Goal: Transaction & Acquisition: Book appointment/travel/reservation

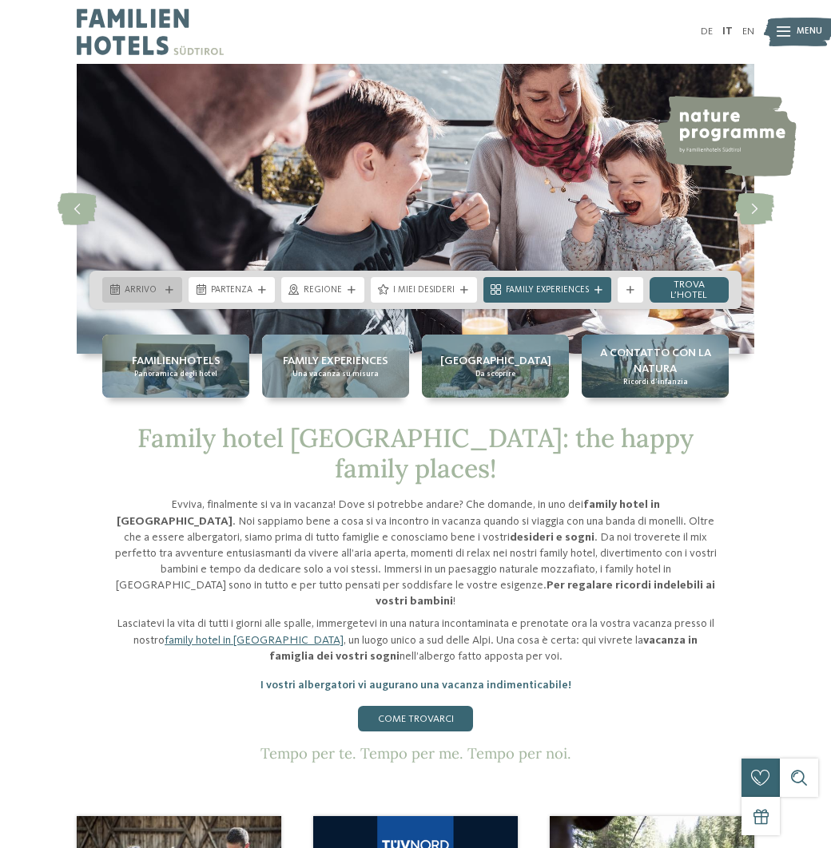
click at [167, 285] on div "Arrivo" at bounding box center [142, 290] width 80 height 26
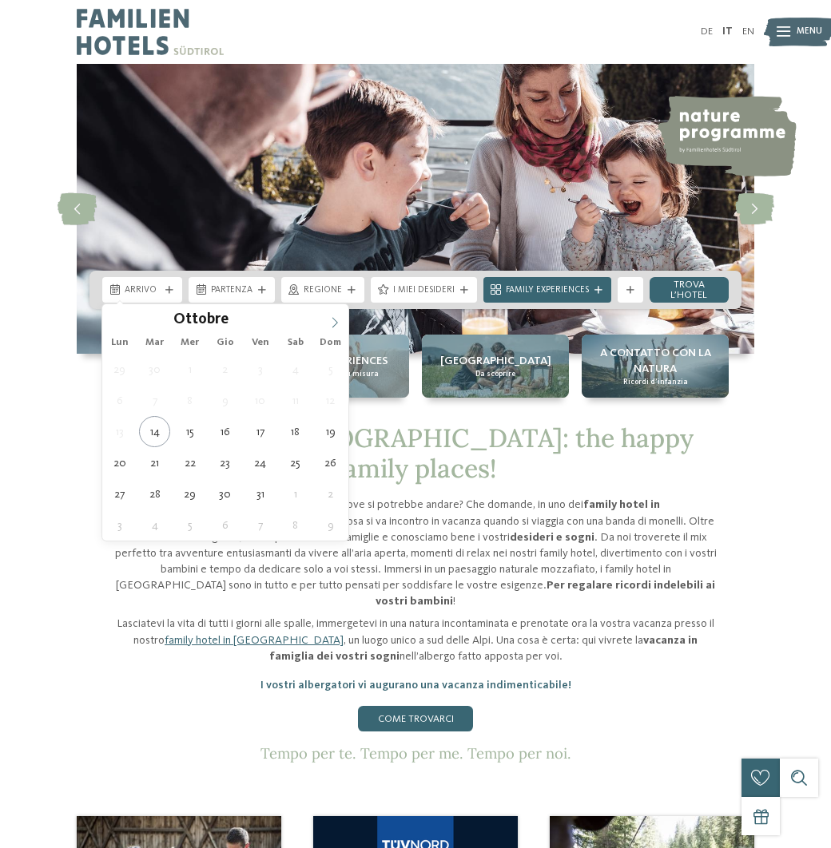
click at [335, 326] on icon at bounding box center [334, 322] width 11 height 11
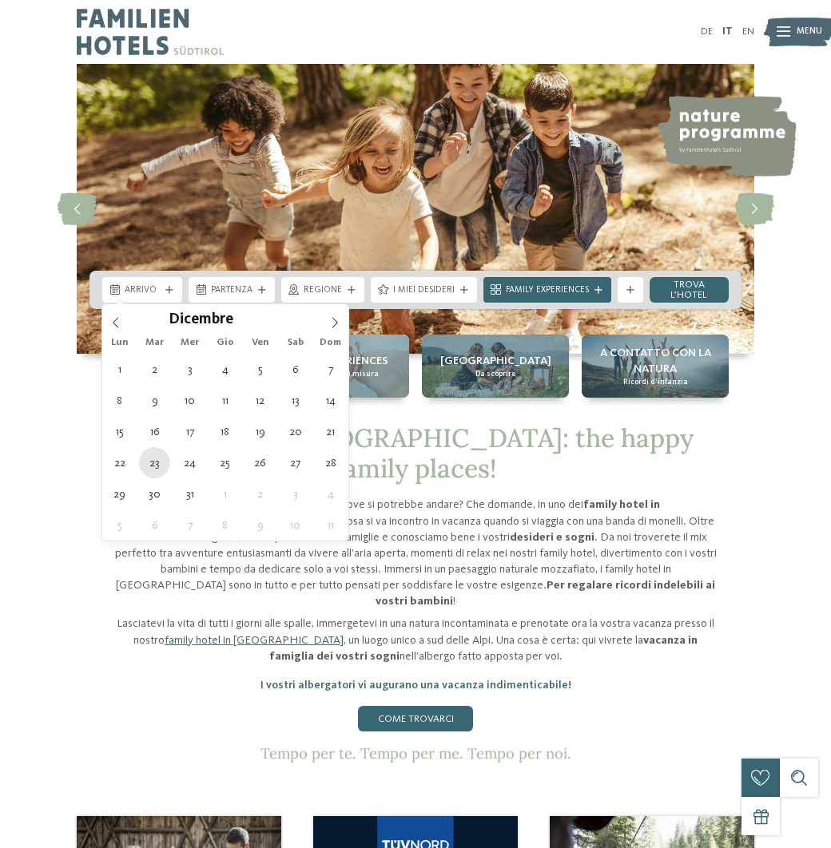
type div "23.12.2025"
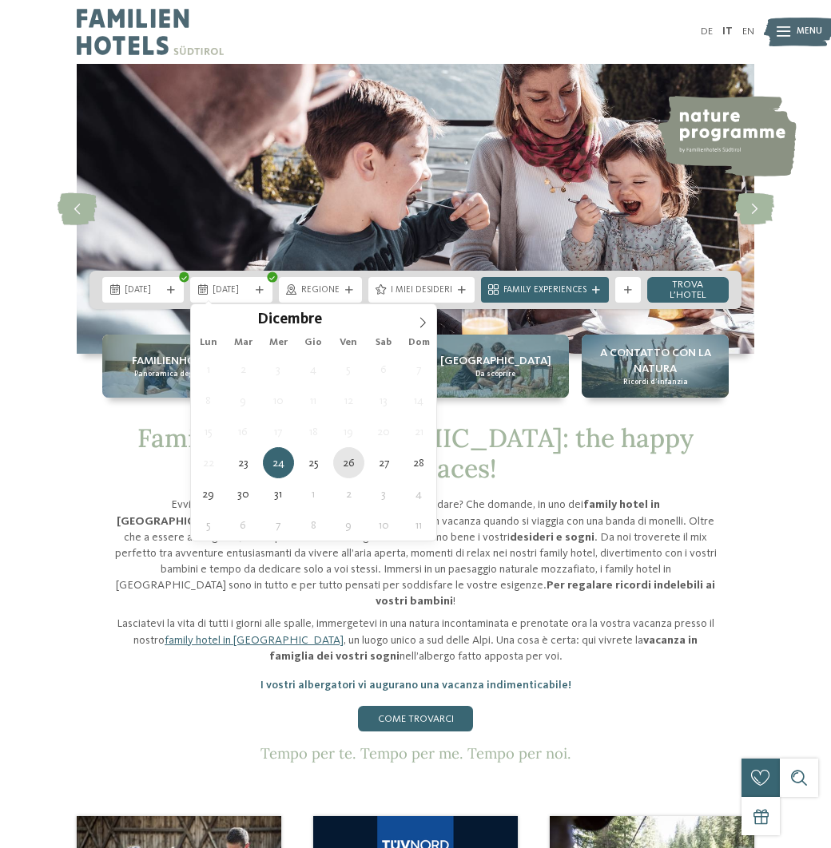
type div "26.12.2025"
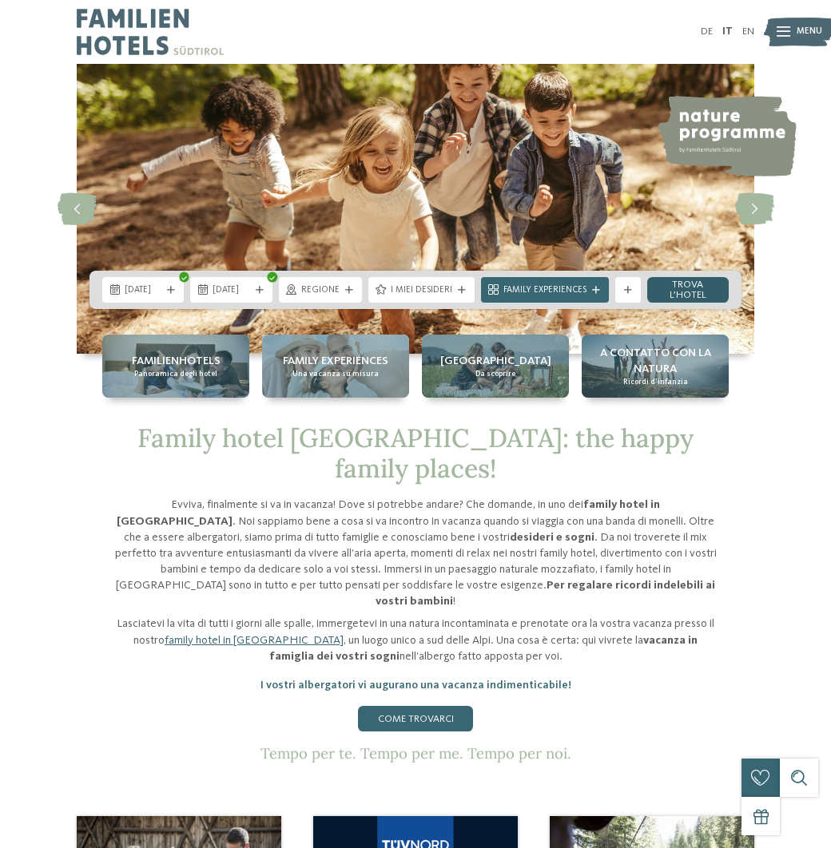
click at [675, 290] on link "trova l’hotel" at bounding box center [687, 290] width 81 height 26
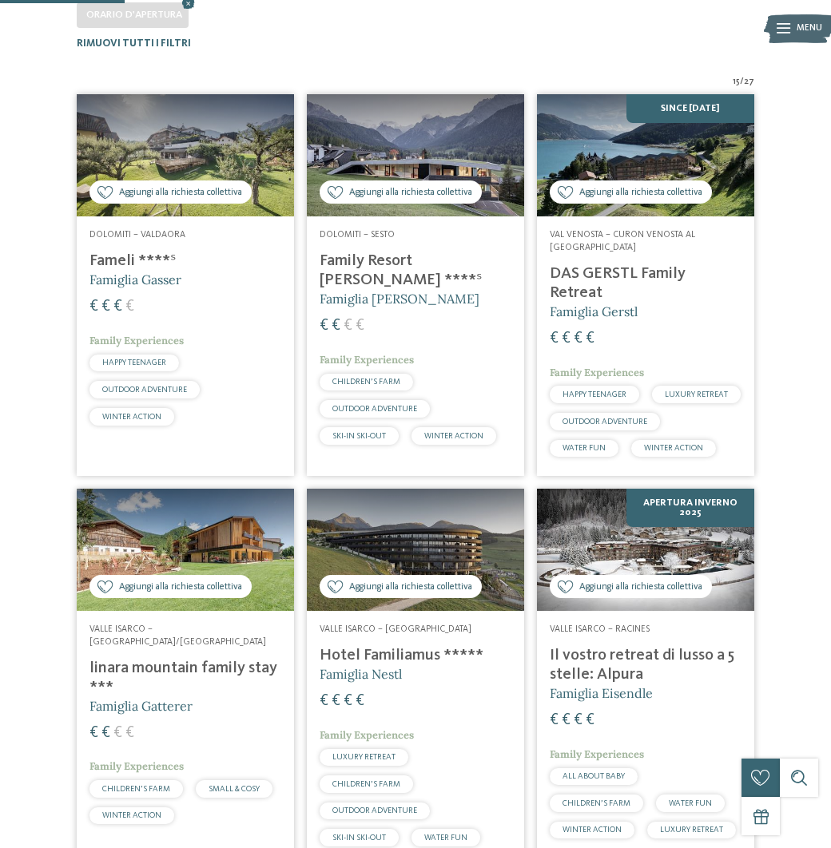
scroll to position [312, 0]
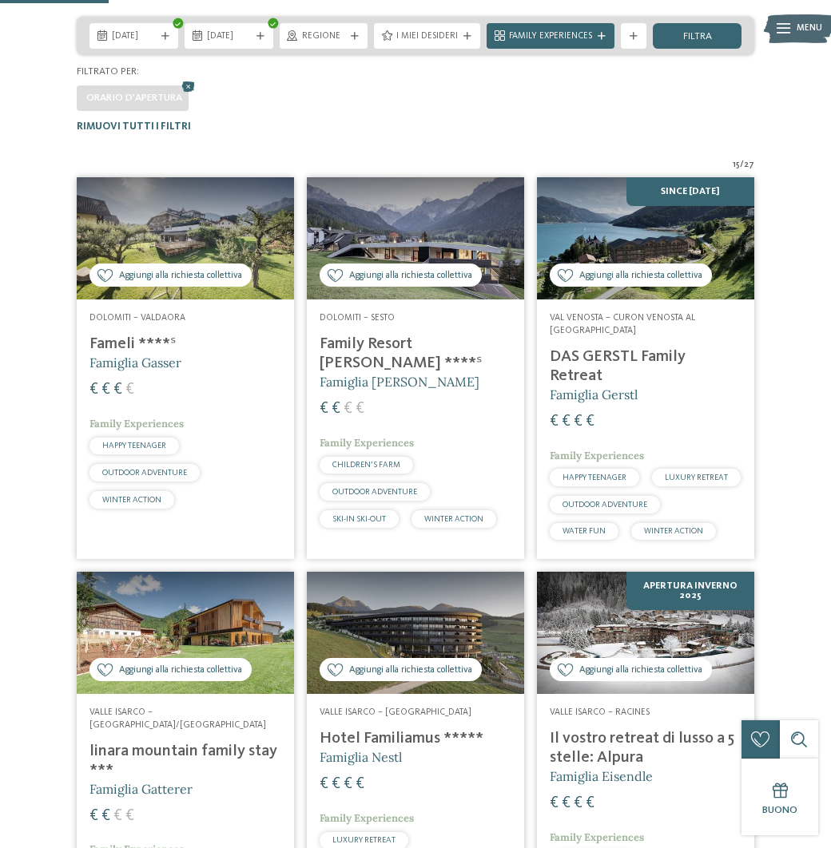
click at [373, 374] on span "Famiglia [PERSON_NAME]" at bounding box center [399, 382] width 160 height 16
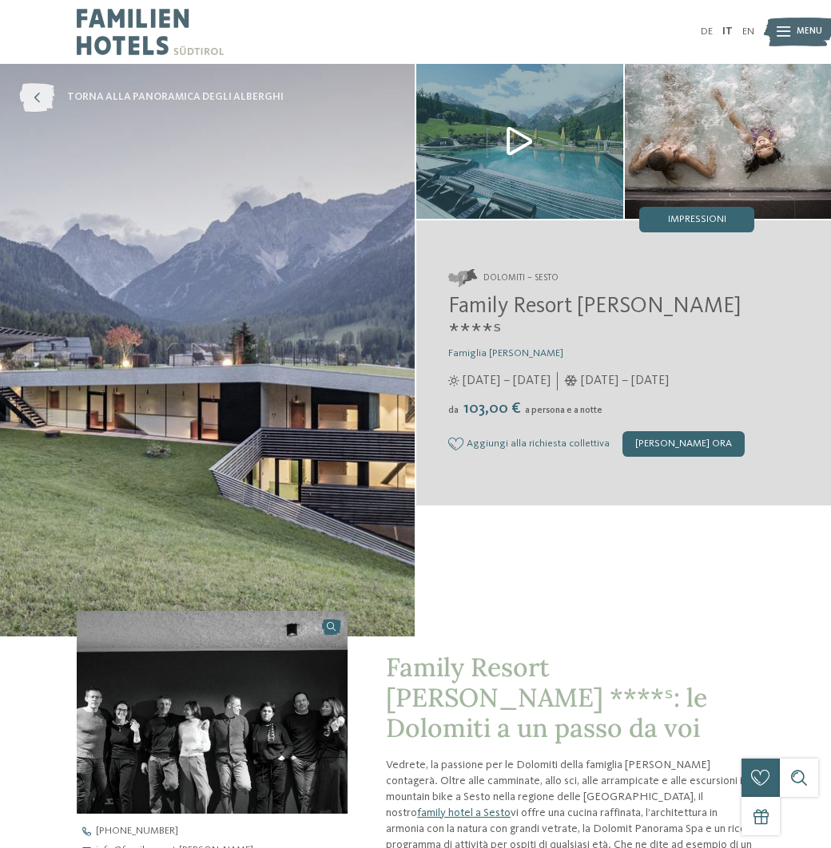
click at [34, 92] on icon at bounding box center [36, 97] width 35 height 29
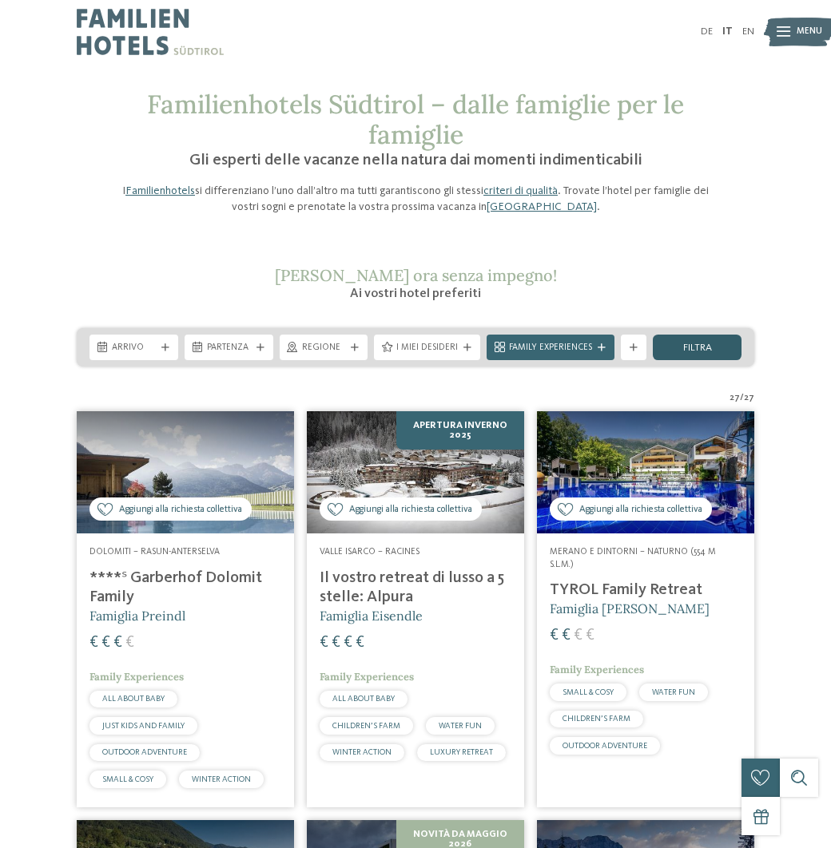
click at [731, 352] on div "filtra" at bounding box center [697, 348] width 89 height 26
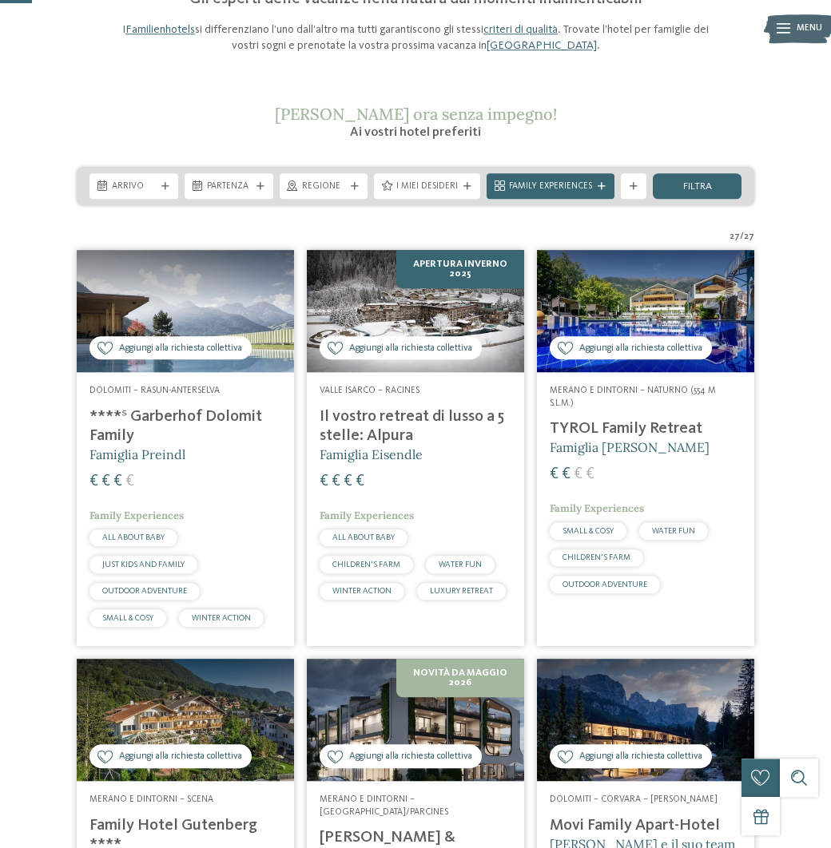
scroll to position [151, 0]
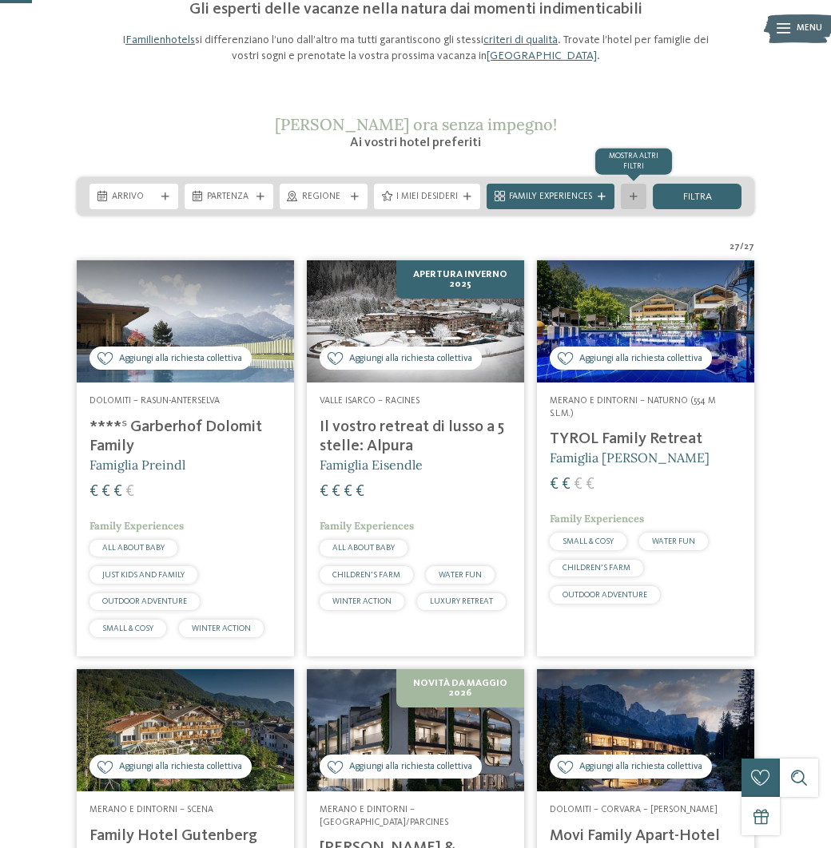
click at [640, 196] on div "mostra altri filtri" at bounding box center [634, 197] width 26 height 26
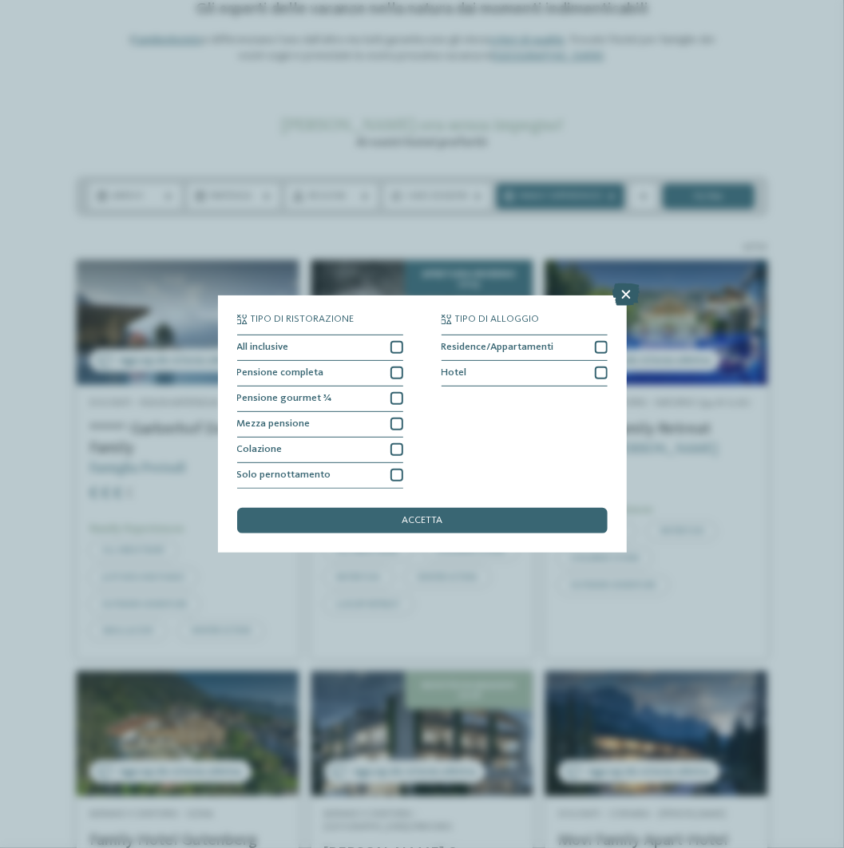
click at [623, 292] on icon at bounding box center [626, 295] width 27 height 22
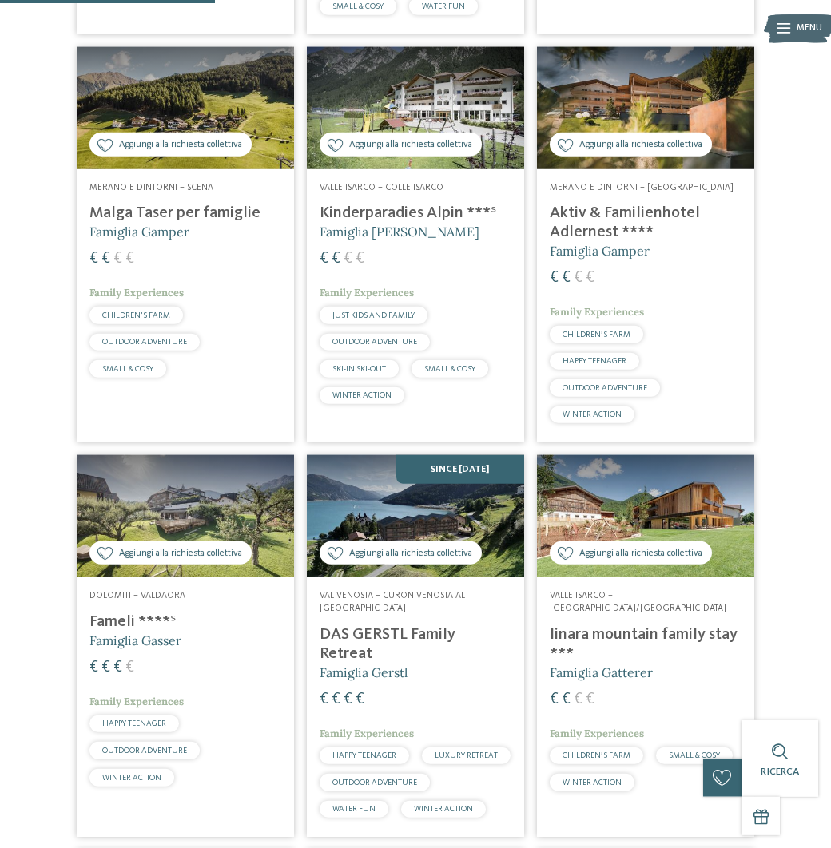
scroll to position [1231, 0]
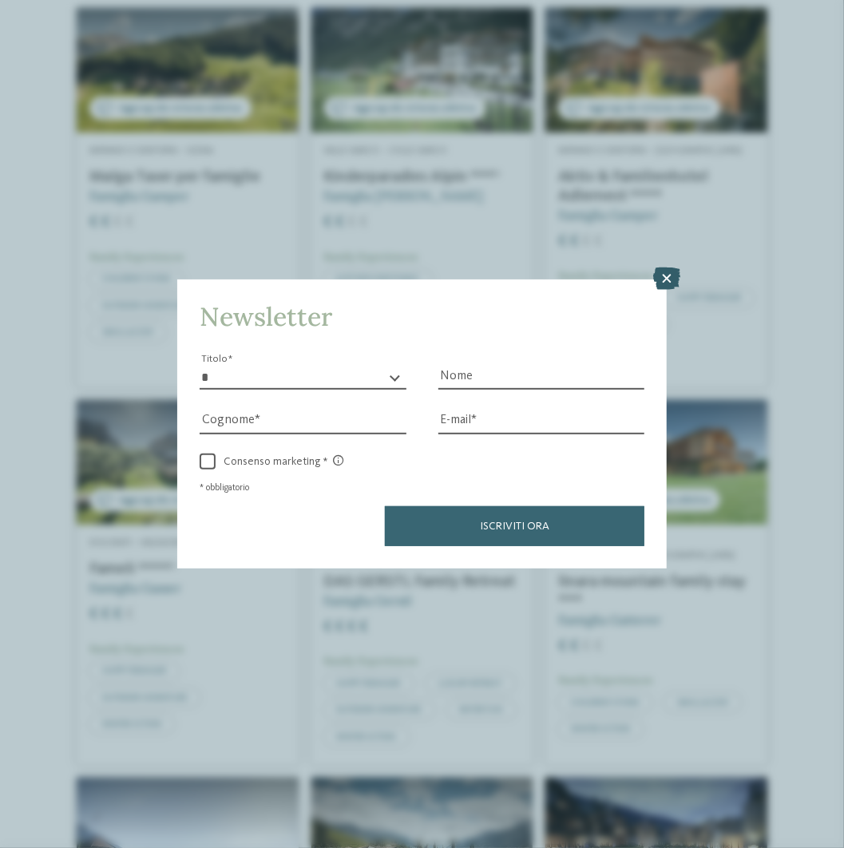
click at [666, 278] on icon at bounding box center [666, 279] width 27 height 22
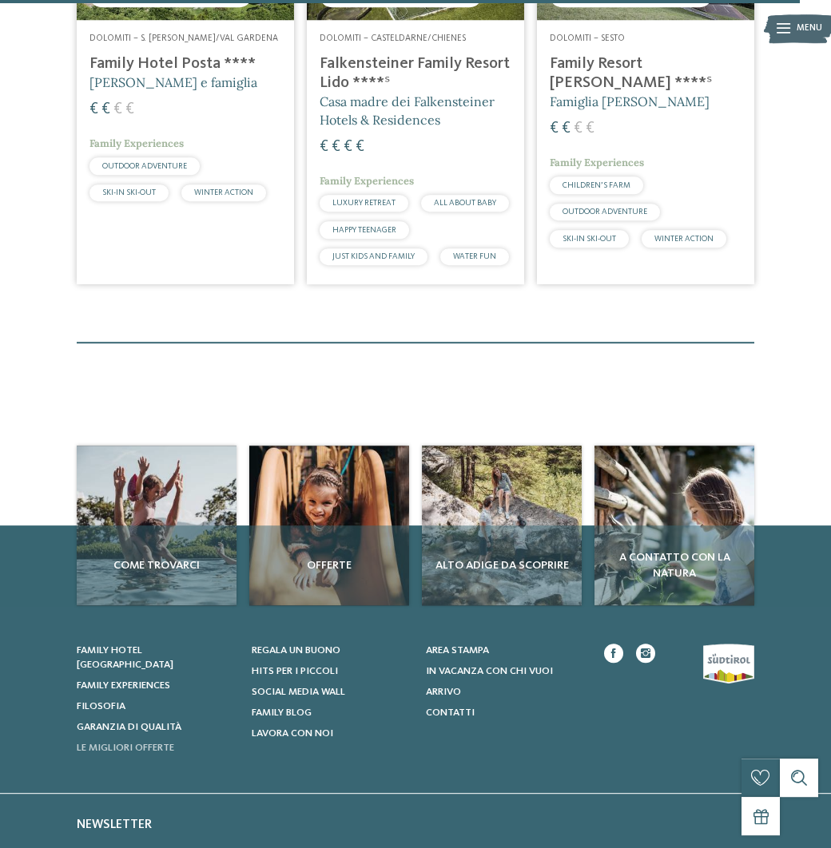
scroll to position [3889, 0]
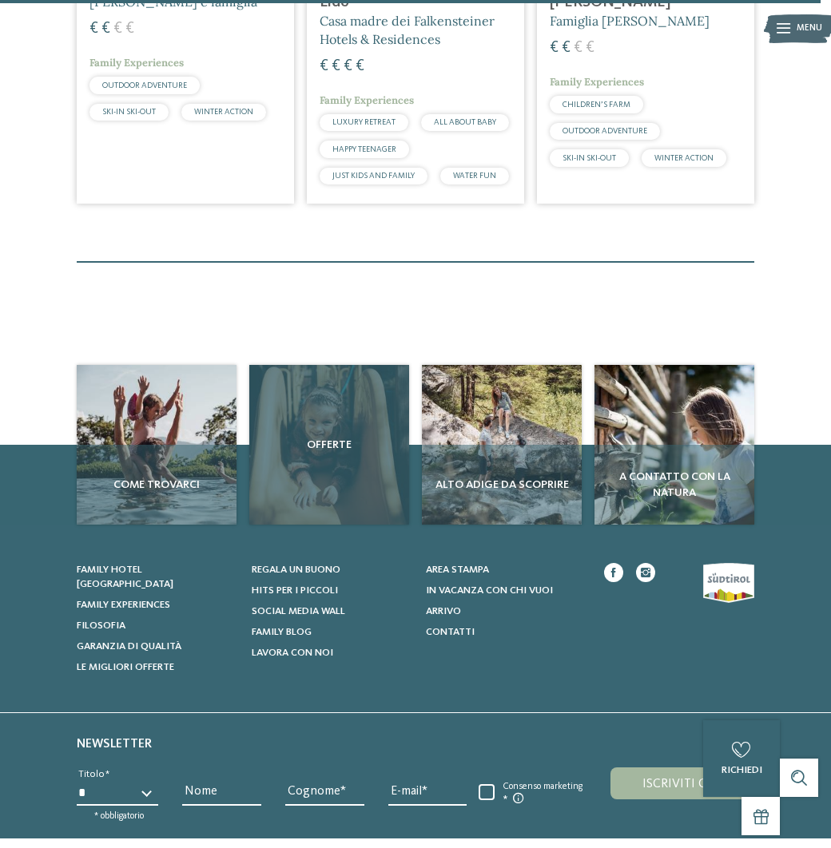
click at [326, 393] on div "Offerte" at bounding box center [329, 445] width 160 height 160
